Goal: Task Accomplishment & Management: Use online tool/utility

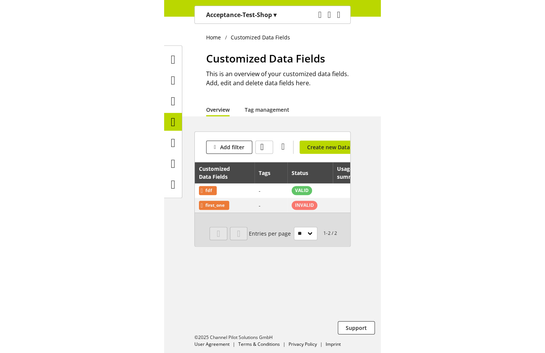
scroll to position [23, 0]
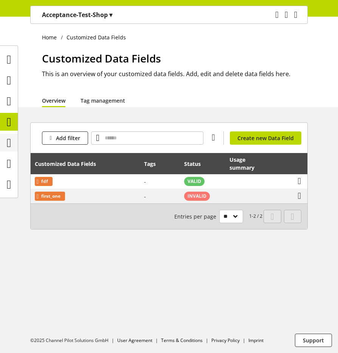
click at [16, 139] on div at bounding box center [9, 143] width 18 height 18
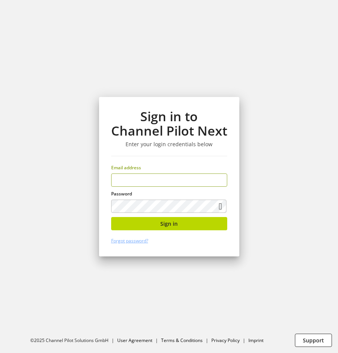
type input "**********"
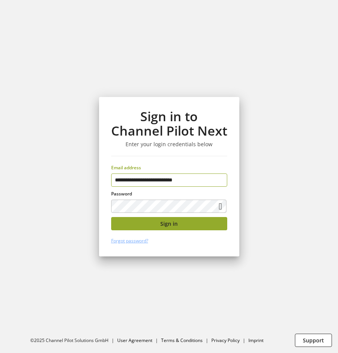
click at [190, 225] on button "Sign in" at bounding box center [169, 223] width 116 height 13
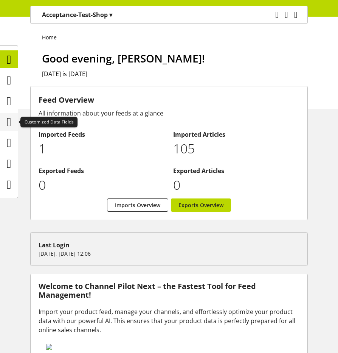
click at [7, 118] on icon at bounding box center [9, 121] width 5 height 15
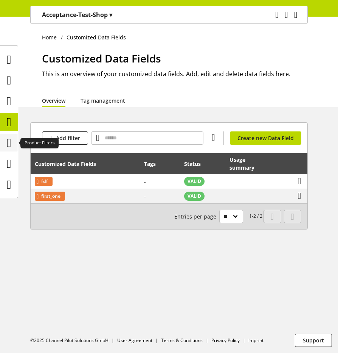
click at [11, 138] on icon at bounding box center [9, 142] width 5 height 15
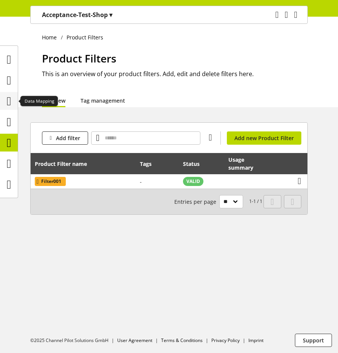
click at [7, 104] on icon at bounding box center [9, 100] width 5 height 15
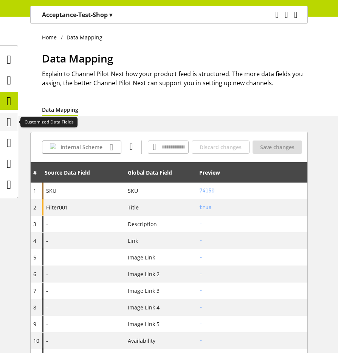
click at [7, 125] on icon at bounding box center [9, 121] width 5 height 15
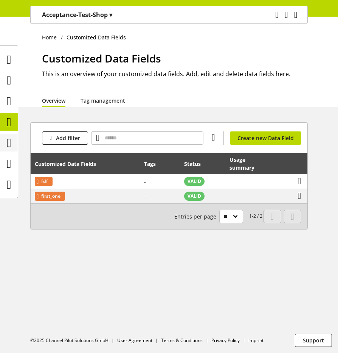
click at [11, 142] on icon at bounding box center [9, 142] width 5 height 15
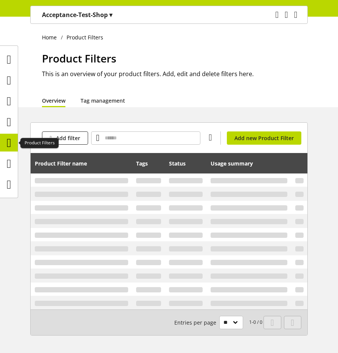
click at [11, 142] on icon at bounding box center [9, 142] width 5 height 15
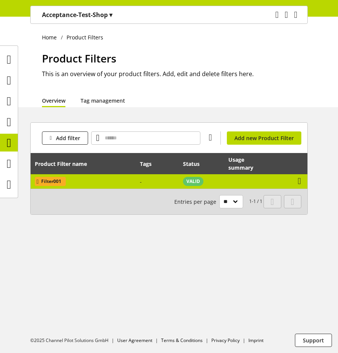
click at [216, 181] on td "View usage summary" at bounding box center [255, 181] width 62 height 14
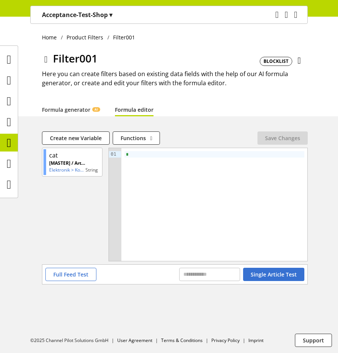
click at [183, 157] on div "*" at bounding box center [214, 154] width 180 height 6
click at [154, 154] on div "*" at bounding box center [214, 154] width 180 height 6
click at [216, 140] on div "Functions abs avg base64_decode base64_encode capitalize case case_in_string ca…" at bounding box center [185, 137] width 145 height 13
click at [216, 139] on button "Save Changes" at bounding box center [283, 137] width 50 height 13
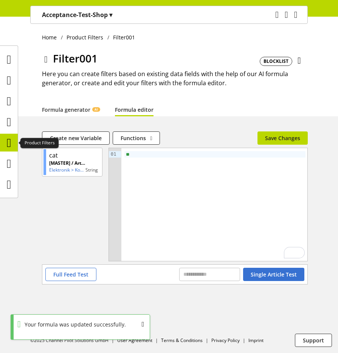
click at [7, 142] on icon at bounding box center [9, 142] width 5 height 15
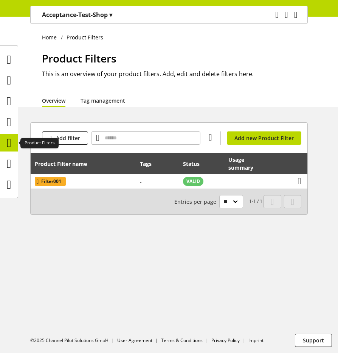
click at [8, 143] on icon at bounding box center [9, 142] width 5 height 15
click at [11, 126] on icon at bounding box center [9, 121] width 5 height 15
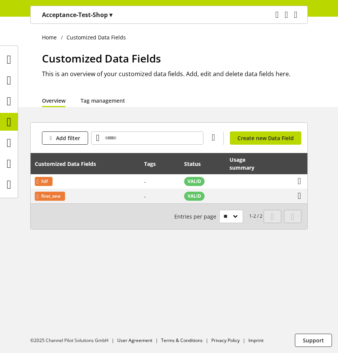
click at [8, 110] on ul at bounding box center [9, 121] width 18 height 143
click at [8, 103] on icon at bounding box center [9, 100] width 5 height 15
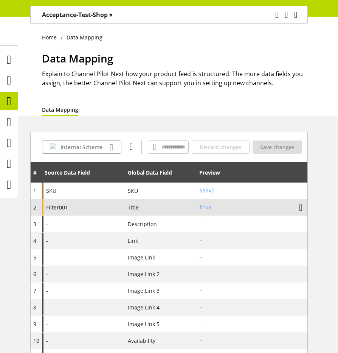
click at [75, 209] on div "Filter001" at bounding box center [83, 207] width 83 height 16
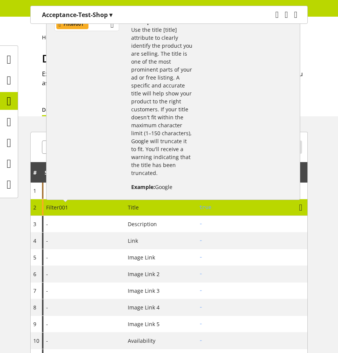
click at [97, 29] on div "Filter001" at bounding box center [86, 24] width 65 height 13
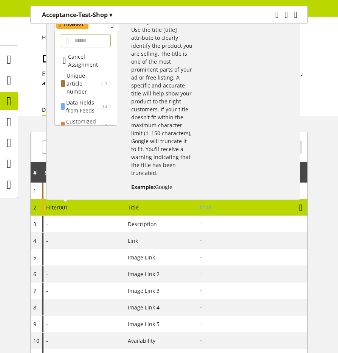
click at [97, 29] on div "Filter001" at bounding box center [86, 24] width 65 height 13
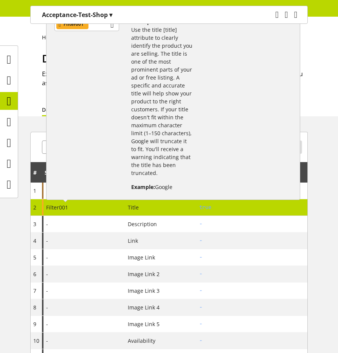
click at [216, 98] on div "Home Data Mapping Data Mapping Explain to Channel Pilot Next how your product f…" at bounding box center [169, 66] width 338 height 99
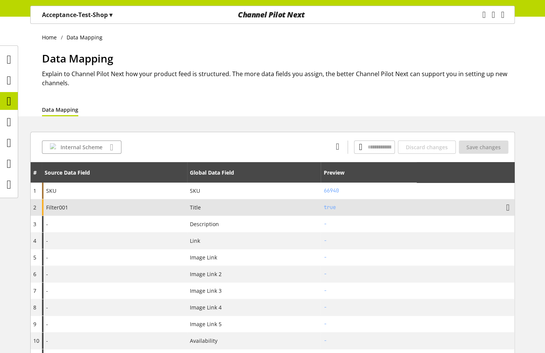
click at [97, 200] on div "Filter001" at bounding box center [114, 207] width 145 height 16
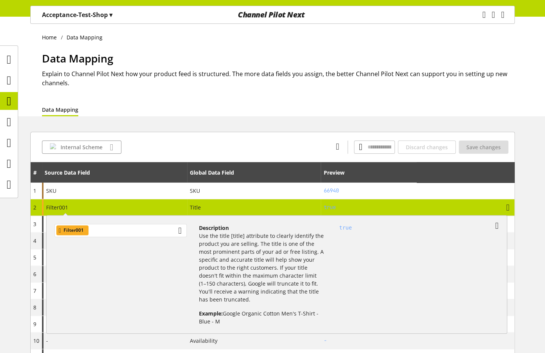
click at [115, 227] on div "Filter001" at bounding box center [120, 230] width 132 height 13
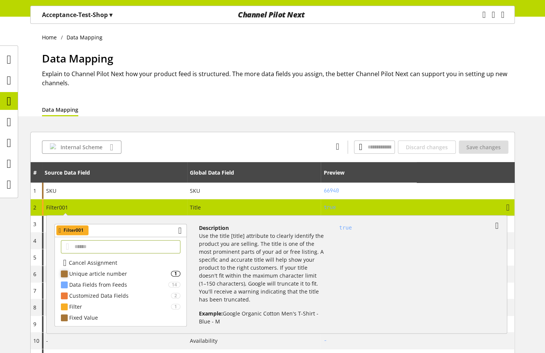
click at [114, 275] on div "Unique article number" at bounding box center [120, 273] width 102 height 8
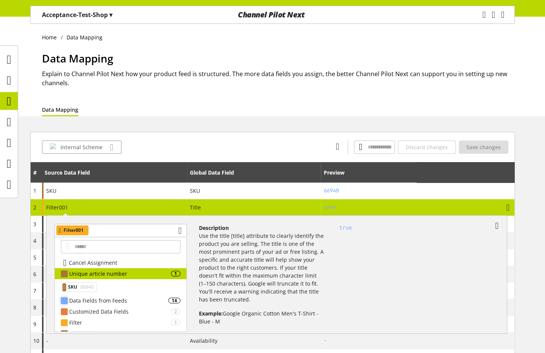
click at [106, 297] on div "Data Fields from Feeds" at bounding box center [118, 300] width 99 height 8
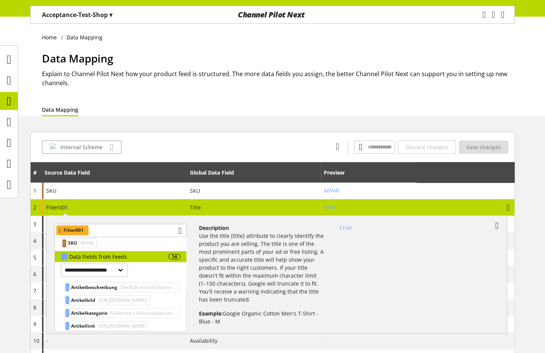
scroll to position [38, 0]
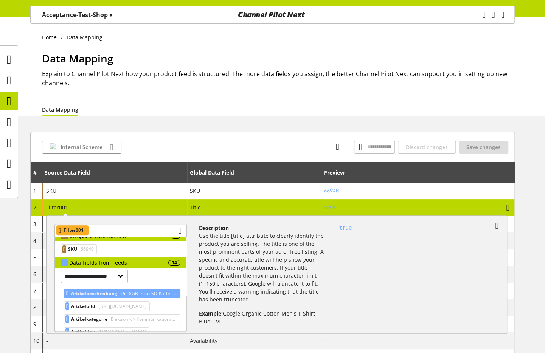
click at [130, 292] on span "Die 8GB microSD-Karte ist ein kleines, austauschbares Speichermodul, mit dem Si…" at bounding box center [148, 293] width 58 height 9
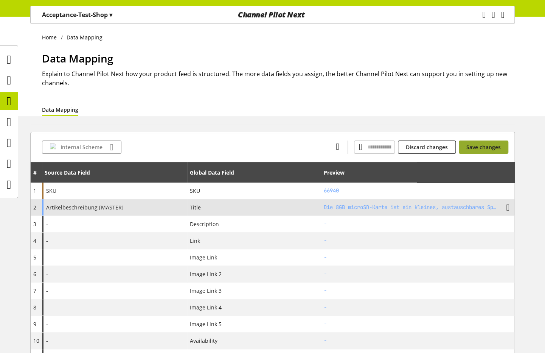
click at [216, 151] on button "Save changes" at bounding box center [484, 146] width 50 height 13
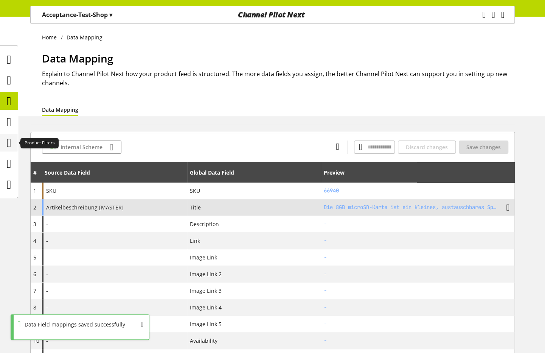
click at [9, 145] on icon at bounding box center [9, 142] width 5 height 15
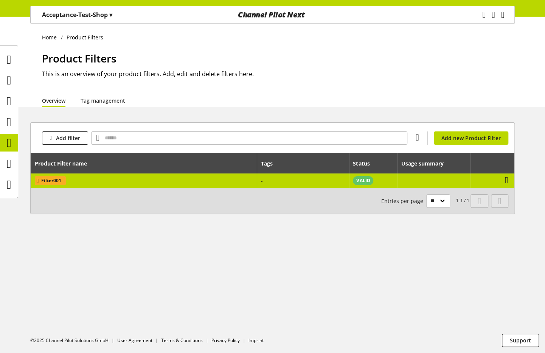
click at [216, 185] on td "VALID" at bounding box center [373, 180] width 48 height 14
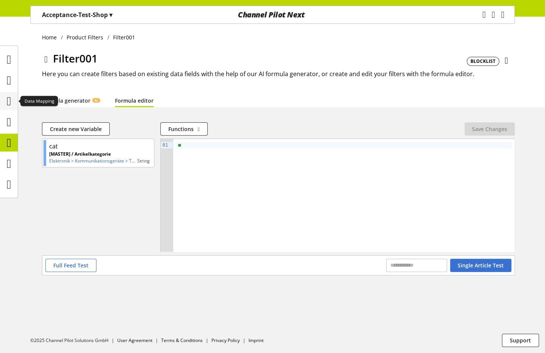
click at [7, 105] on icon at bounding box center [9, 100] width 5 height 15
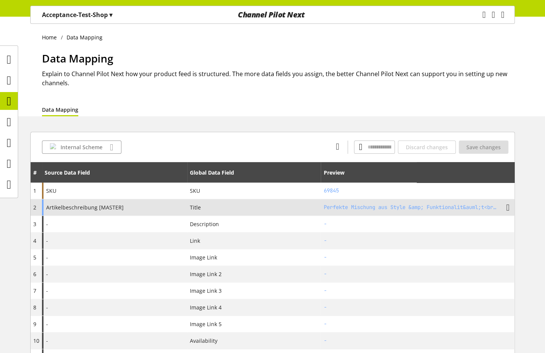
click at [152, 208] on div "Artikelbeschreibung [MASTER]" at bounding box center [114, 207] width 145 height 16
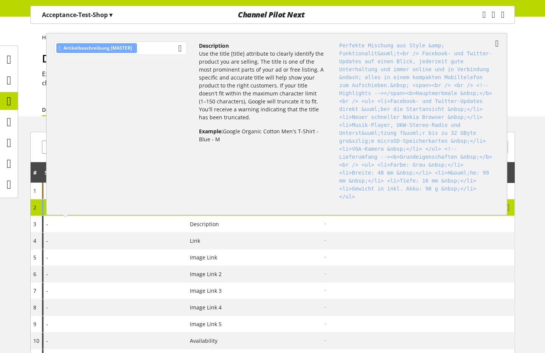
click at [157, 49] on div "Artikelbeschreibung [MASTER]" at bounding box center [120, 48] width 132 height 13
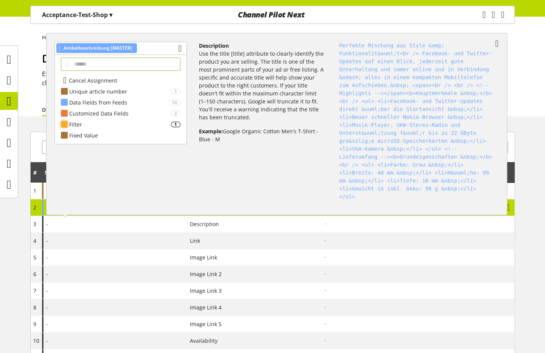
click at [130, 127] on div "Filter" at bounding box center [120, 124] width 102 height 8
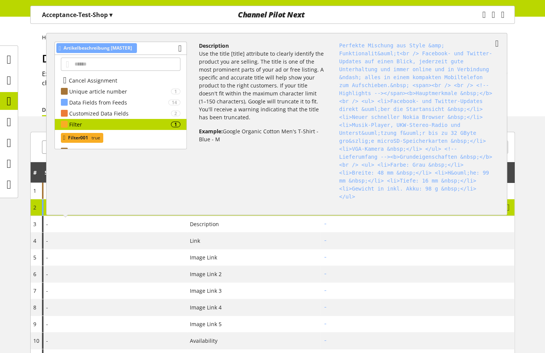
click at [95, 138] on span "true" at bounding box center [95, 137] width 10 height 9
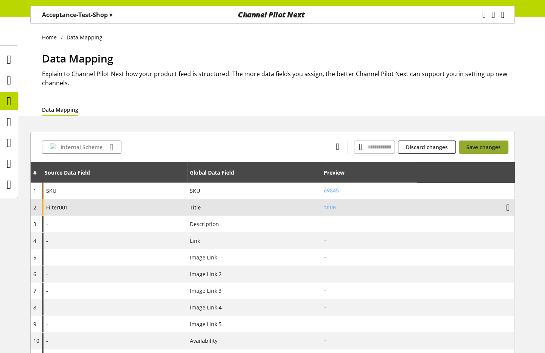
click at [216, 148] on span "Save changes" at bounding box center [483, 147] width 34 height 8
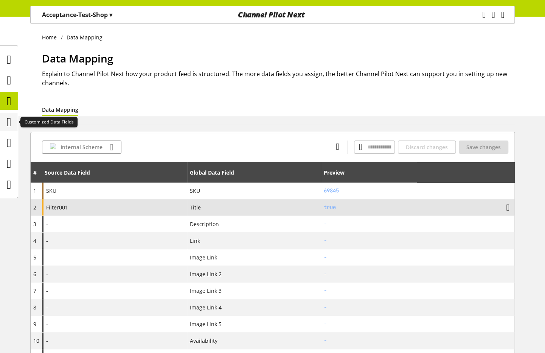
click at [10, 120] on icon at bounding box center [9, 121] width 5 height 15
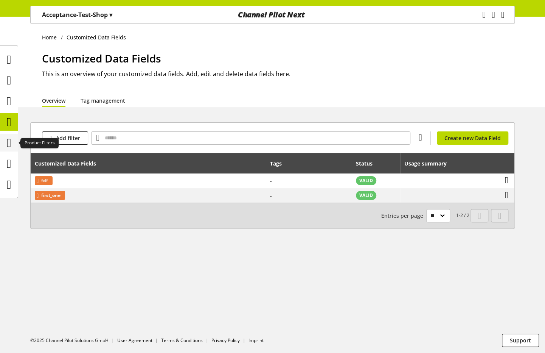
click at [7, 143] on icon at bounding box center [9, 142] width 5 height 15
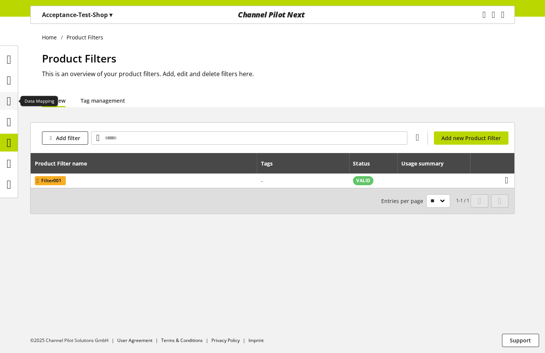
click at [11, 101] on icon at bounding box center [9, 100] width 5 height 15
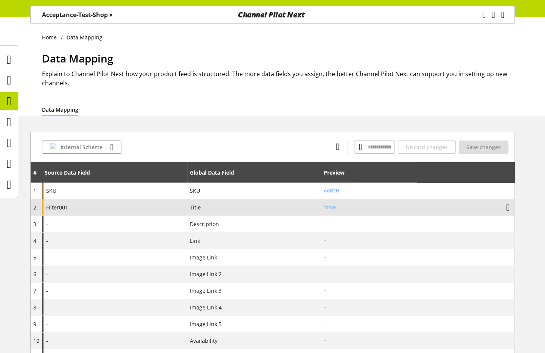
click at [98, 209] on div "Filter001" at bounding box center [114, 207] width 145 height 16
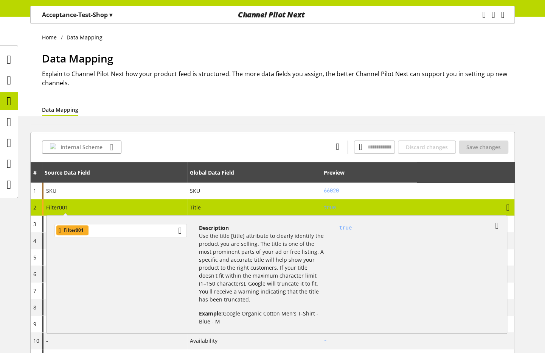
click at [107, 228] on div "Filter001" at bounding box center [120, 230] width 132 height 13
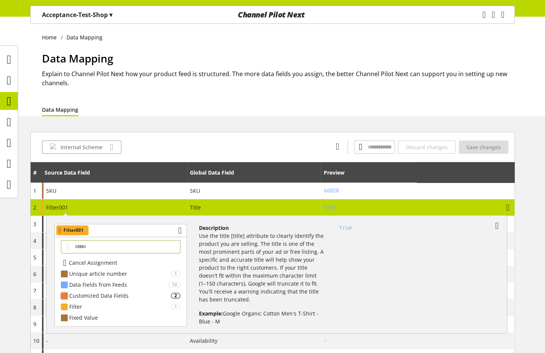
click at [115, 294] on div "Customized Data Fields" at bounding box center [120, 295] width 102 height 8
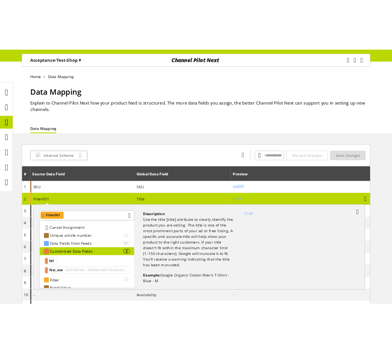
scroll to position [23, 0]
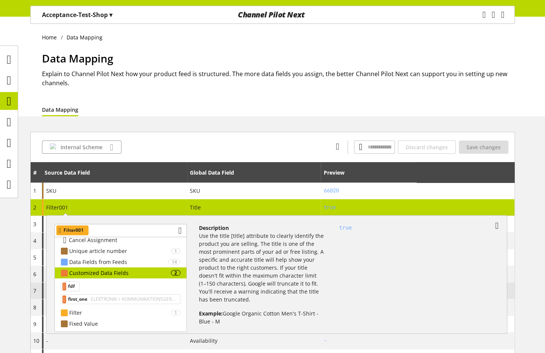
click at [84, 296] on span "first_one" at bounding box center [77, 298] width 19 height 9
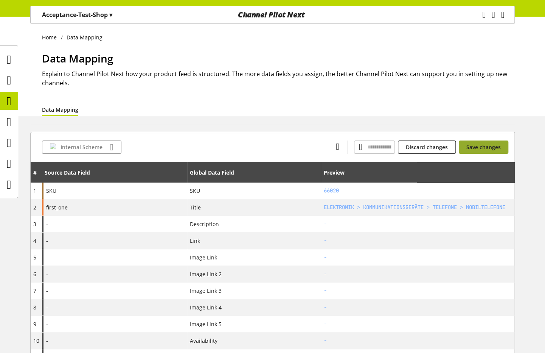
click at [216, 148] on span "Save changes" at bounding box center [483, 147] width 34 height 8
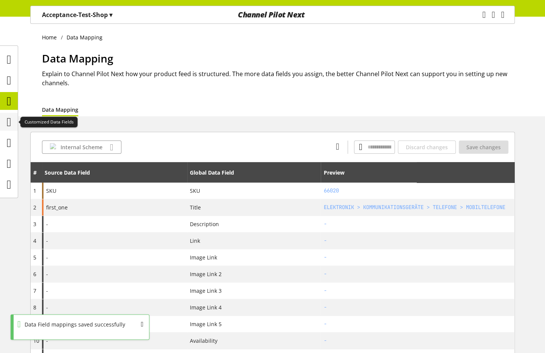
click at [8, 121] on icon at bounding box center [9, 121] width 5 height 15
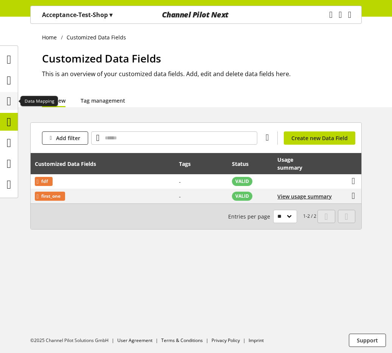
click at [7, 103] on icon at bounding box center [9, 100] width 5 height 15
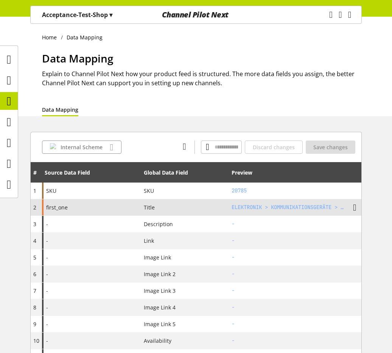
click at [107, 209] on div "first_one" at bounding box center [91, 207] width 99 height 16
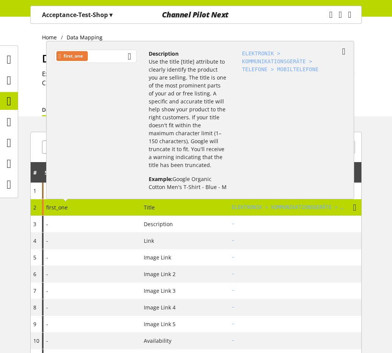
click at [113, 53] on div "first_one" at bounding box center [95, 56] width 82 height 13
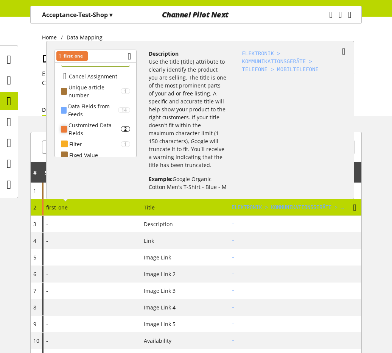
scroll to position [19, 0]
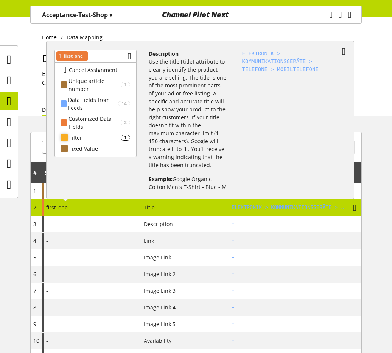
click at [98, 134] on div "Filter" at bounding box center [94, 138] width 51 height 8
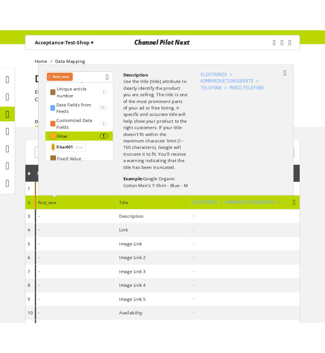
scroll to position [34, 0]
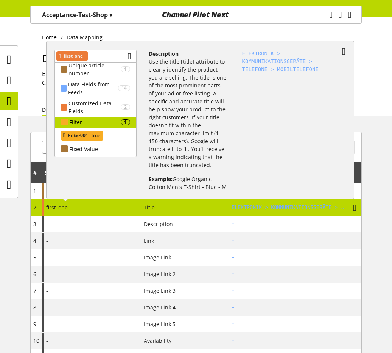
click at [93, 134] on span "true" at bounding box center [95, 135] width 10 height 9
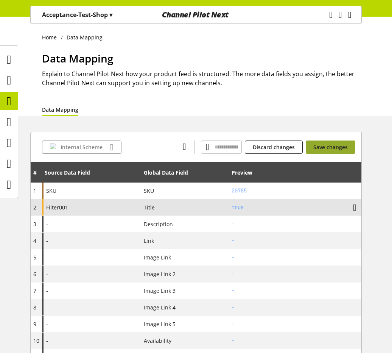
click at [216, 146] on span "Save changes" at bounding box center [330, 147] width 34 height 8
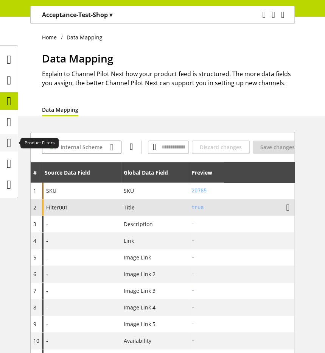
click at [7, 141] on icon at bounding box center [9, 142] width 5 height 15
